Goal: Find specific page/section: Find specific page/section

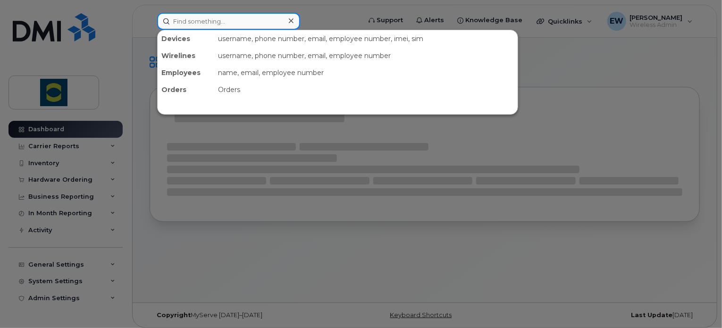
click at [221, 20] on input at bounding box center [228, 21] width 143 height 17
paste input "[PHONE_NUMBER]"
type input "[PHONE_NUMBER]"
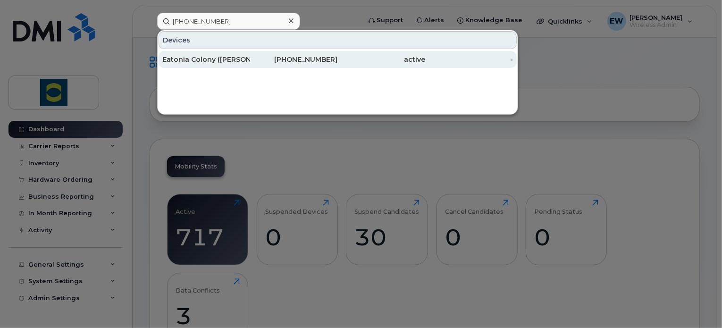
click at [232, 63] on div "Eatonia Colony ([PERSON_NAME])" at bounding box center [206, 59] width 88 height 9
